Goal: Check status: Check status

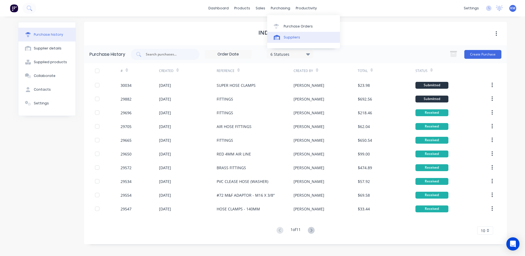
click at [280, 35] on div at bounding box center [278, 37] width 8 height 5
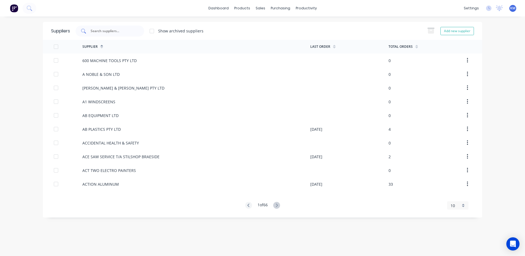
click at [121, 32] on input "text" at bounding box center [113, 30] width 46 height 5
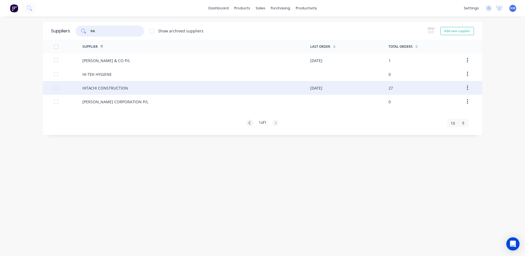
type input "hit"
click at [110, 83] on div "HITACHI CONSTRUCTION" at bounding box center [196, 88] width 228 height 14
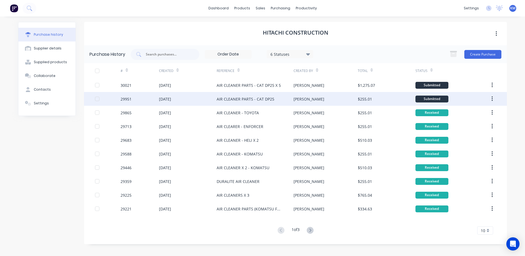
click at [212, 99] on div "[DATE]" at bounding box center [188, 99] width 58 height 14
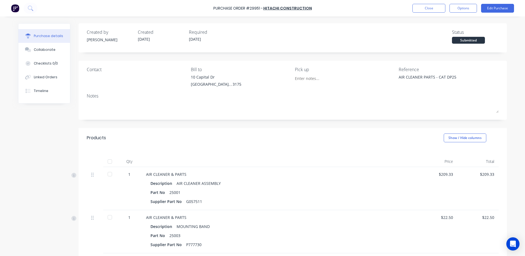
click at [107, 160] on div at bounding box center [109, 161] width 11 height 11
click at [423, 9] on button "Close" at bounding box center [429, 8] width 33 height 9
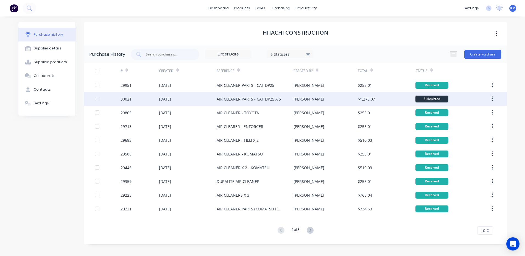
click at [316, 98] on div "[PERSON_NAME]" at bounding box center [326, 99] width 64 height 14
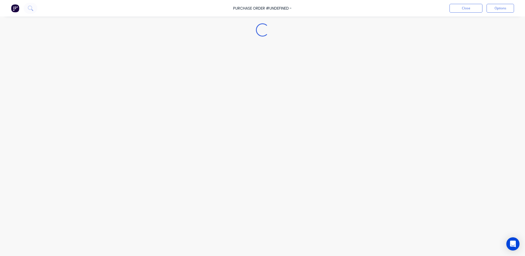
type textarea "x"
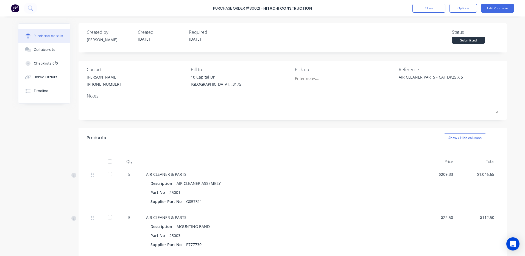
click at [350, 58] on div "Created by [PERSON_NAME] Created [DATE] Required [DATE] Status Submitted Contac…" at bounding box center [293, 174] width 429 height 303
click at [427, 7] on button "Close" at bounding box center [429, 8] width 33 height 9
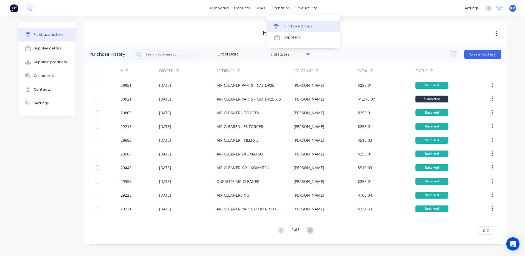
click at [285, 24] on div "Purchase Orders" at bounding box center [298, 26] width 29 height 5
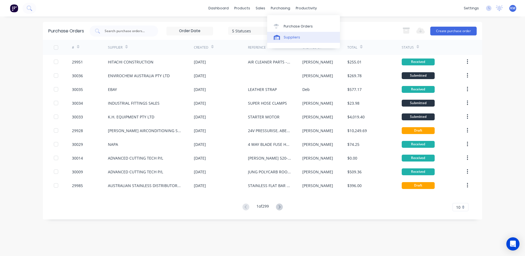
click at [286, 35] on div "Suppliers" at bounding box center [292, 37] width 16 height 5
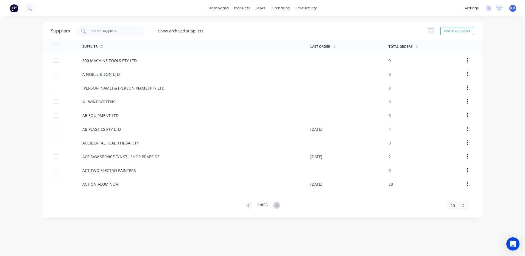
click at [127, 33] on input "text" at bounding box center [113, 30] width 46 height 5
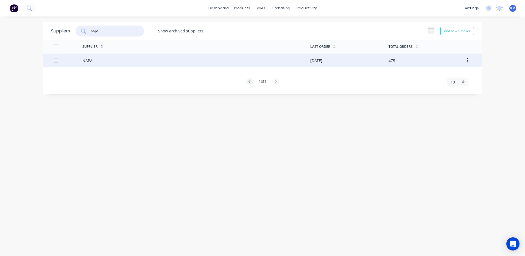
type input "napa"
click at [125, 58] on div "NAPA" at bounding box center [196, 61] width 228 height 14
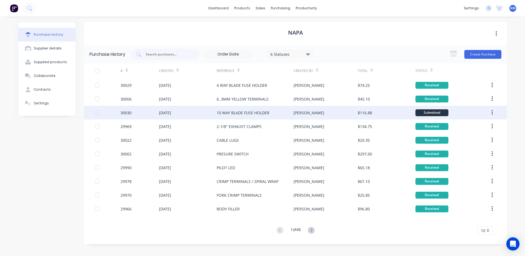
click at [252, 109] on div "10 WAY BLADE FUSE HOLDER" at bounding box center [255, 113] width 77 height 14
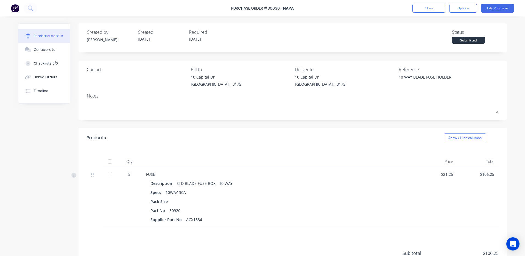
click at [109, 162] on div at bounding box center [109, 161] width 11 height 11
click at [432, 5] on button "Close" at bounding box center [429, 8] width 33 height 9
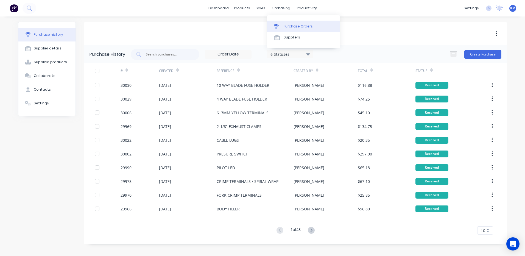
click at [307, 26] on div "Purchase Orders" at bounding box center [298, 26] width 29 height 5
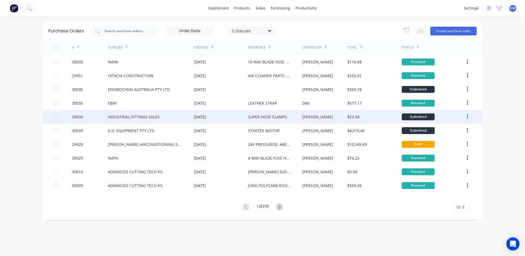
click at [177, 116] on div "INDUSTRIAL FITTINGS SALES" at bounding box center [151, 117] width 86 height 14
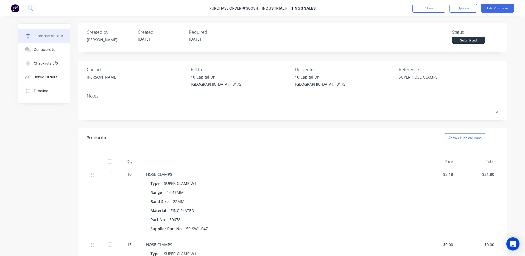
click at [110, 171] on div at bounding box center [109, 174] width 11 height 11
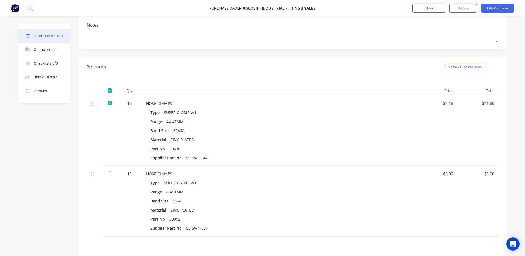
scroll to position [82, 0]
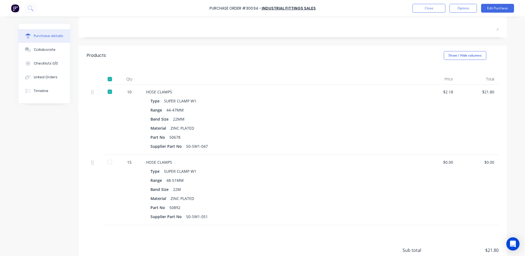
click at [109, 162] on div at bounding box center [109, 162] width 11 height 11
type textarea "x"
click at [417, 8] on button "Close" at bounding box center [429, 8] width 33 height 9
